Goal: Find specific page/section: Find specific page/section

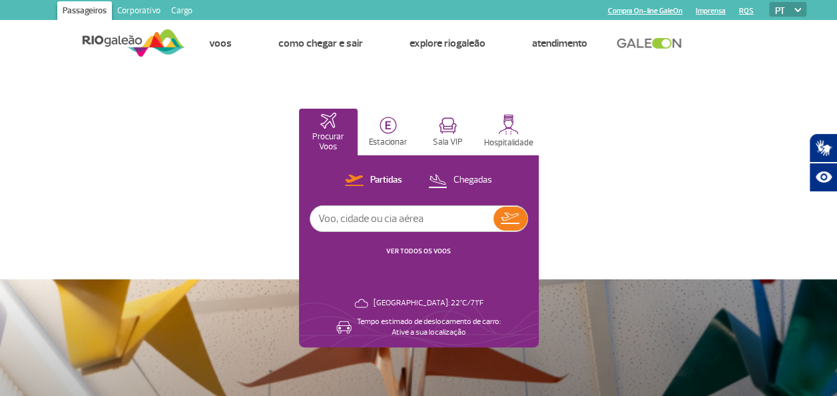
click at [180, 12] on link "Cargo" at bounding box center [182, 11] width 32 height 21
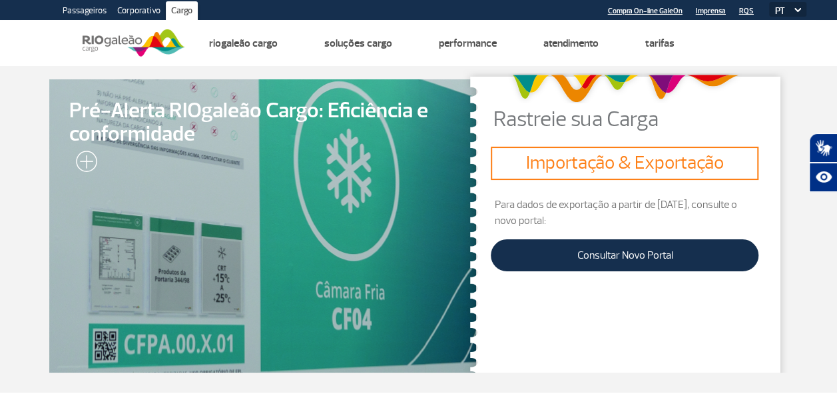
click at [818, 97] on section "Pré-Alerta RIOgaleão Cargo: Eficiência e conformidade Rastreie sua Carga Import…" at bounding box center [418, 229] width 837 height 326
